Goal: Information Seeking & Learning: Check status

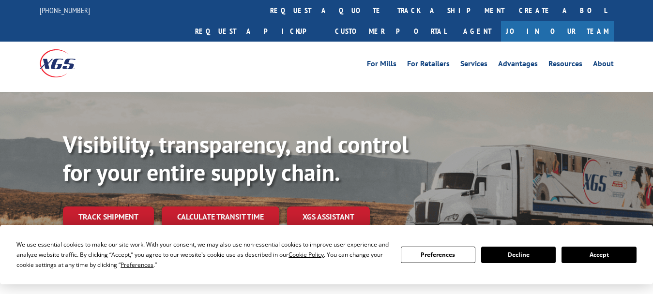
click at [127, 207] on link "Track shipment" at bounding box center [108, 217] width 91 height 20
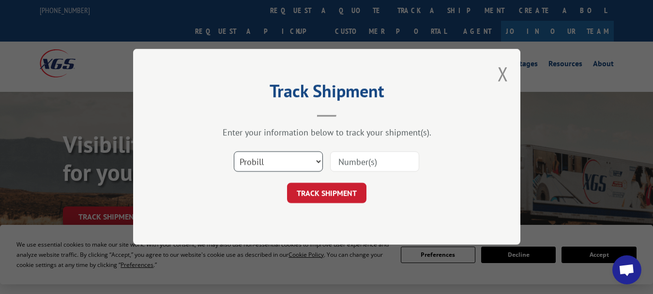
click at [255, 159] on select "Select category... Probill BOL PO" at bounding box center [278, 162] width 89 height 20
select select "bol"
click at [234, 152] on select "Select category... Probill BOL PO" at bounding box center [278, 162] width 89 height 20
click at [346, 162] on input at bounding box center [374, 162] width 89 height 20
type input "50902"
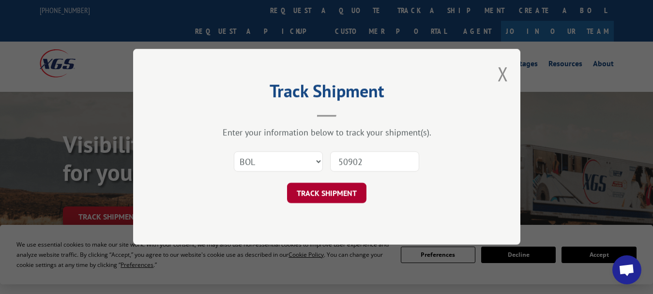
click at [324, 191] on button "TRACK SHIPMENT" at bounding box center [326, 193] width 79 height 20
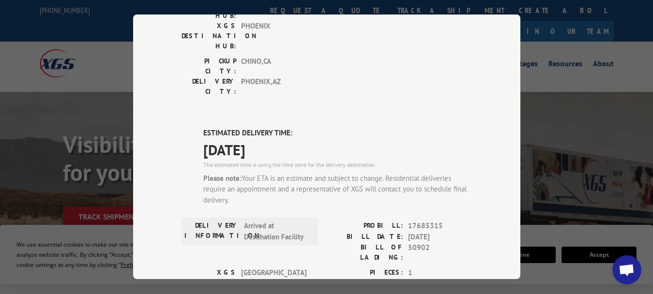
scroll to position [390, 0]
click at [58, 125] on div "Track Shipment DELIVERED DELIVERY INFORMATION: PROBILL: 8776634 BILL DATE: [DAT…" at bounding box center [326, 147] width 653 height 294
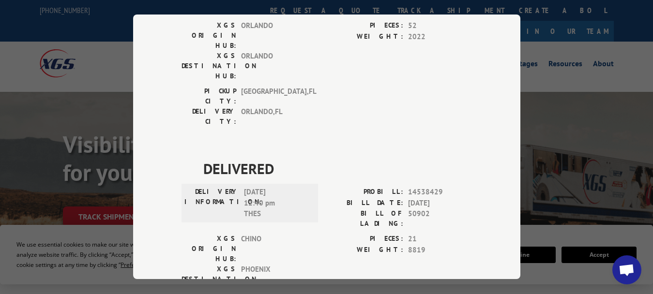
scroll to position [0, 0]
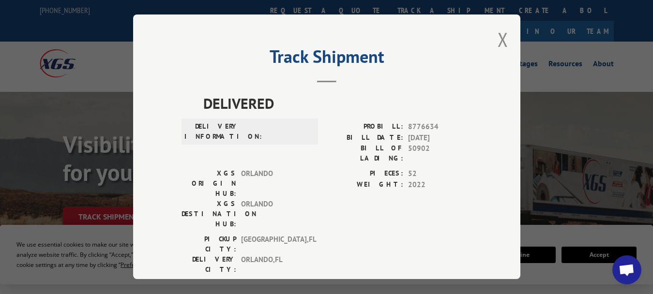
click at [500, 38] on button "Close modal" at bounding box center [503, 40] width 11 height 26
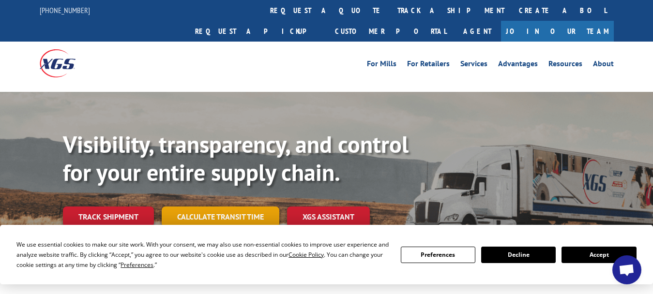
click at [209, 207] on link "Calculate transit time" at bounding box center [221, 217] width 118 height 21
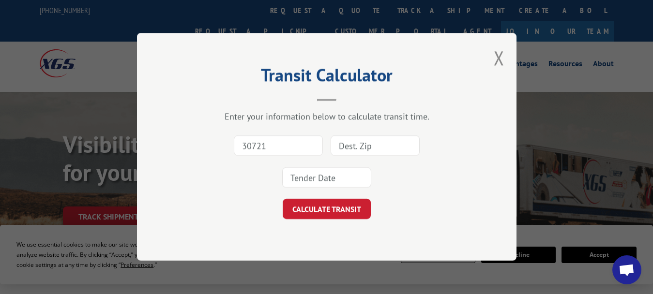
type input "30721"
click at [362, 151] on input at bounding box center [375, 146] width 89 height 20
type input "40508"
click at [330, 179] on input at bounding box center [326, 178] width 89 height 20
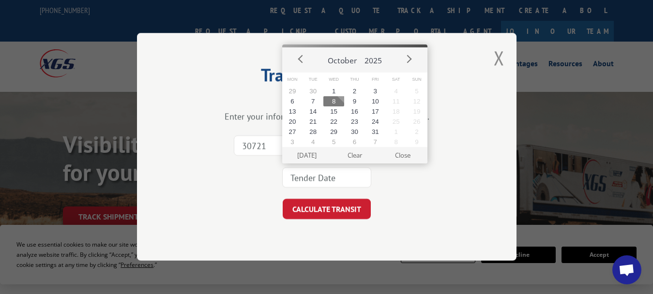
click at [332, 100] on button "8" at bounding box center [333, 101] width 21 height 10
type input "[DATE]"
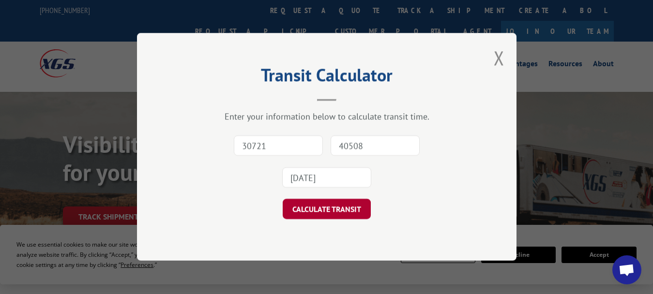
click at [314, 204] on button "CALCULATE TRANSIT" at bounding box center [327, 209] width 88 height 20
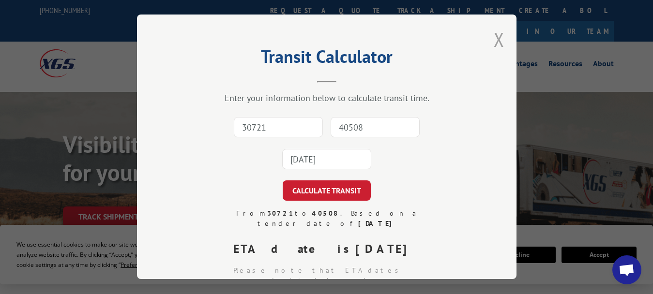
click at [494, 37] on button "Close modal" at bounding box center [499, 40] width 11 height 26
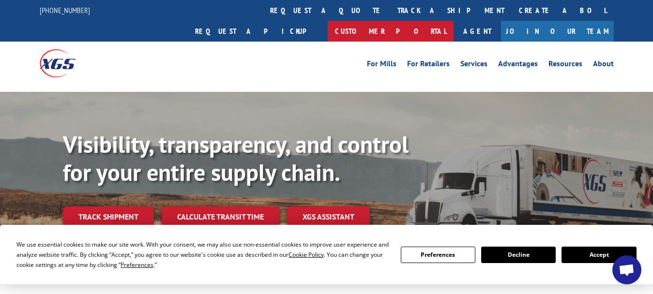
click at [453, 21] on link "Customer Portal" at bounding box center [391, 31] width 126 height 21
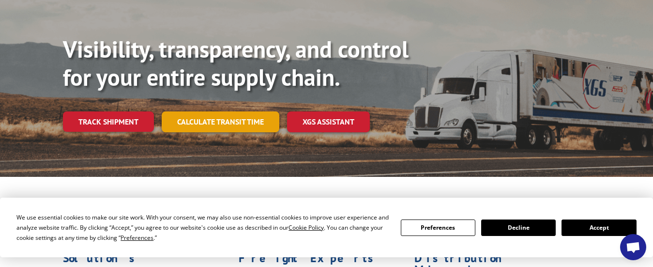
scroll to position [96, 0]
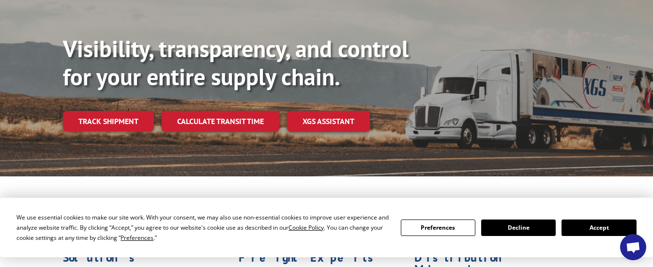
click at [232, 111] on link "Calculate transit time" at bounding box center [221, 121] width 118 height 21
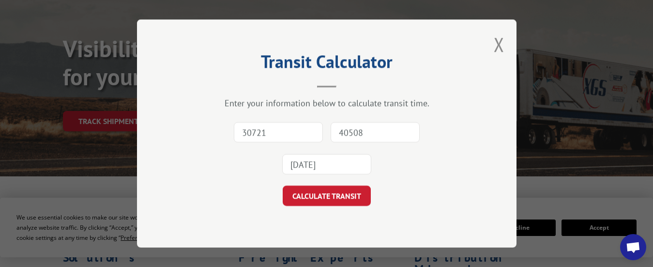
click at [351, 136] on input "40508" at bounding box center [375, 132] width 89 height 20
type input "49508"
click at [243, 131] on input "30721" at bounding box center [278, 132] width 89 height 20
type input "30721"
click at [299, 191] on button "CALCULATE TRANSIT" at bounding box center [327, 195] width 88 height 20
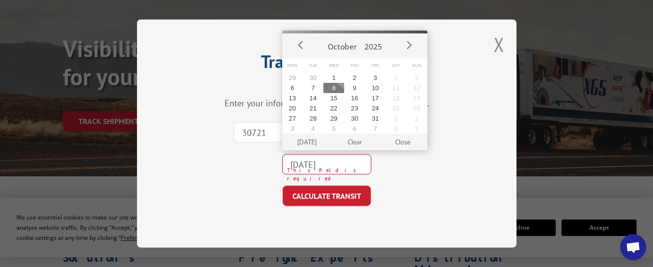
click at [337, 85] on button "8" at bounding box center [333, 88] width 21 height 10
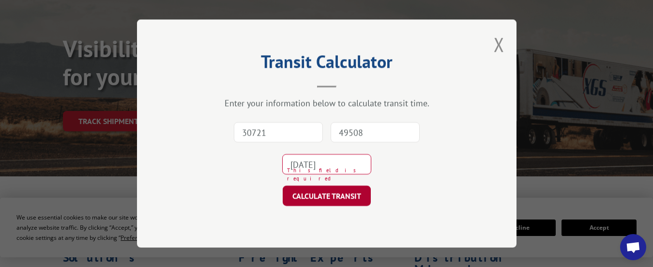
click at [337, 195] on button "CALCULATE TRANSIT" at bounding box center [327, 195] width 88 height 20
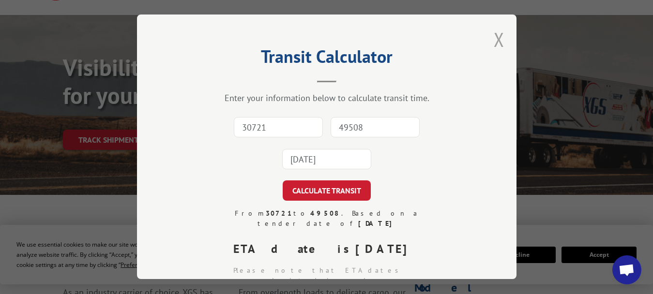
scroll to position [76, 0]
click at [494, 35] on button "Close modal" at bounding box center [499, 40] width 11 height 26
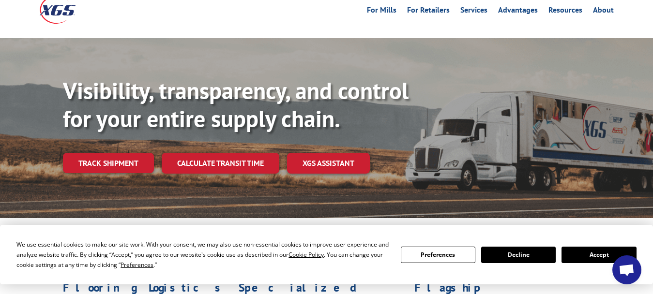
scroll to position [0, 0]
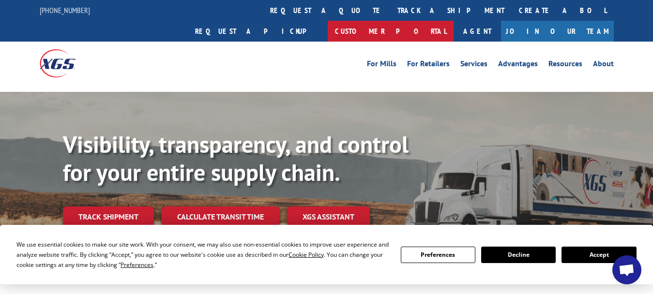
click at [453, 21] on link "Customer Portal" at bounding box center [391, 31] width 126 height 21
